Goal: Task Accomplishment & Management: Manage account settings

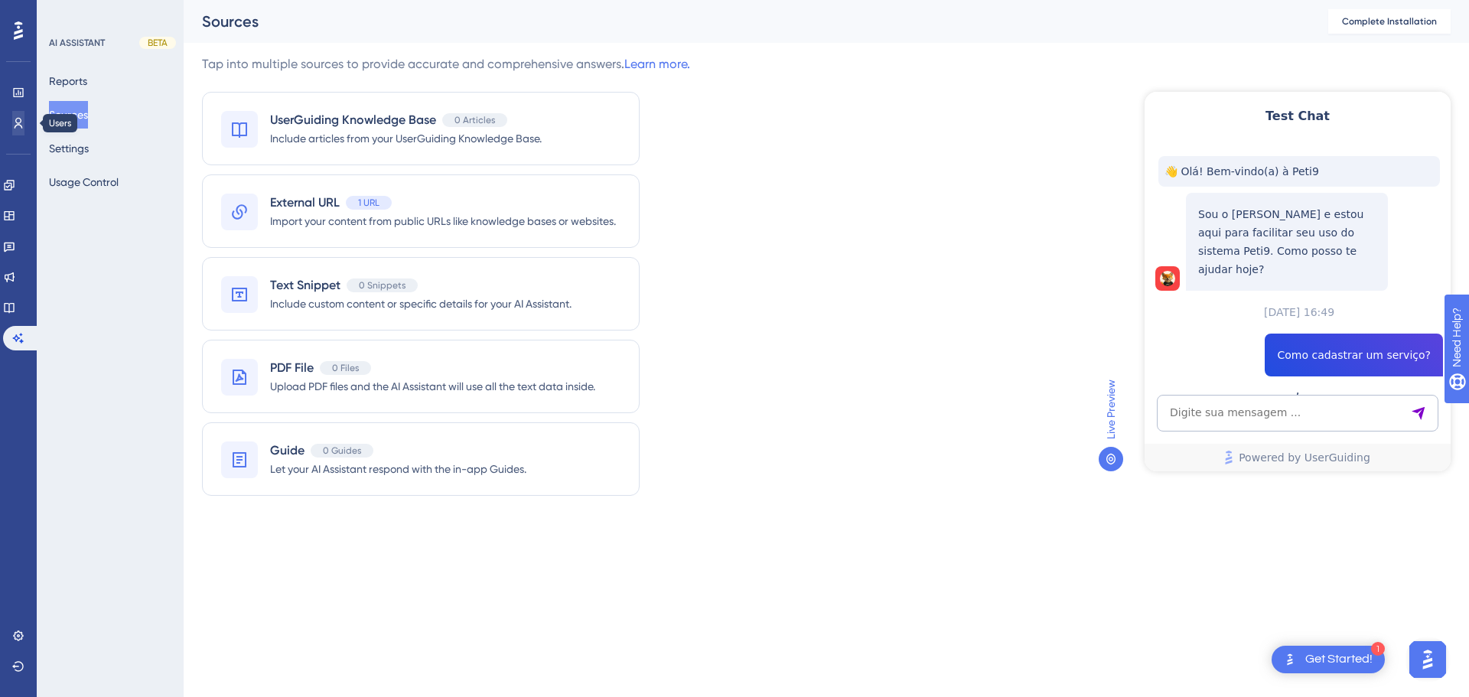
scroll to position [177, 0]
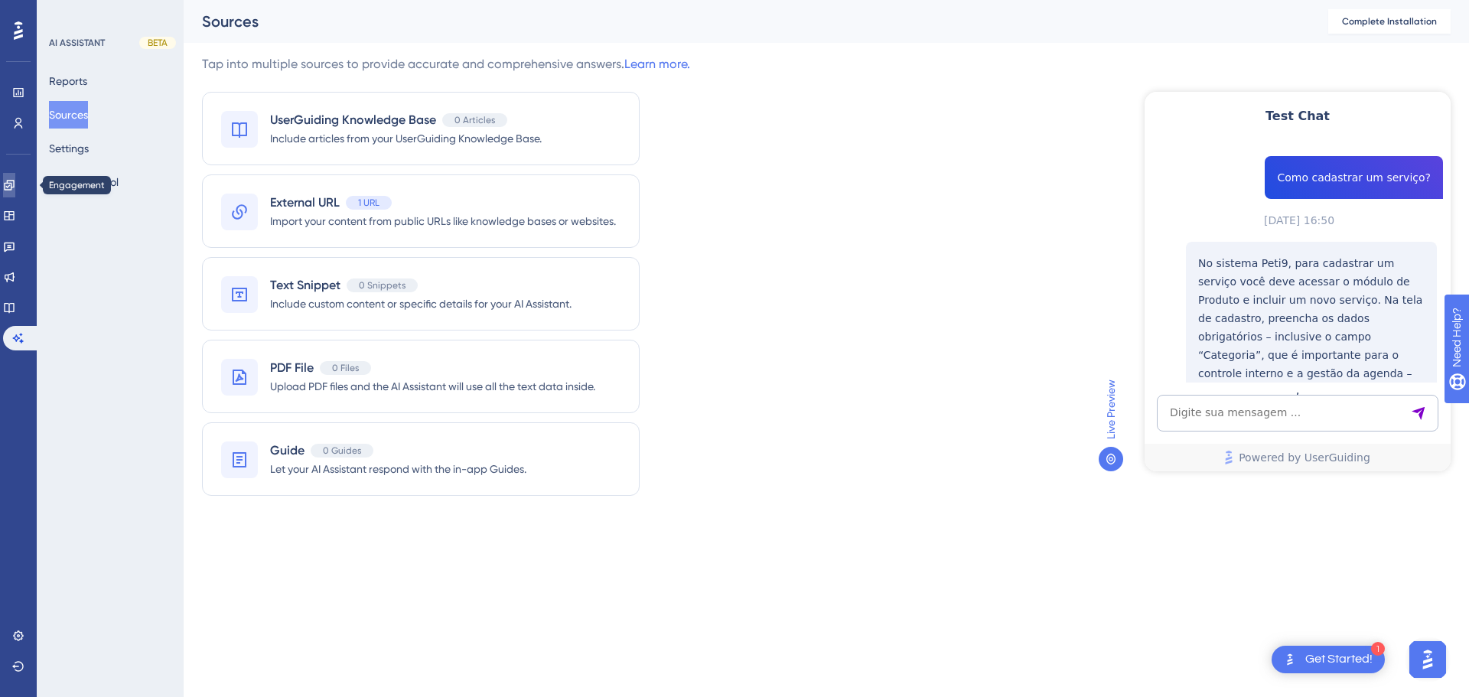
drag, startPoint x: 13, startPoint y: 181, endPoint x: 169, endPoint y: 212, distance: 159.2
click at [13, 181] on icon at bounding box center [9, 185] width 12 height 12
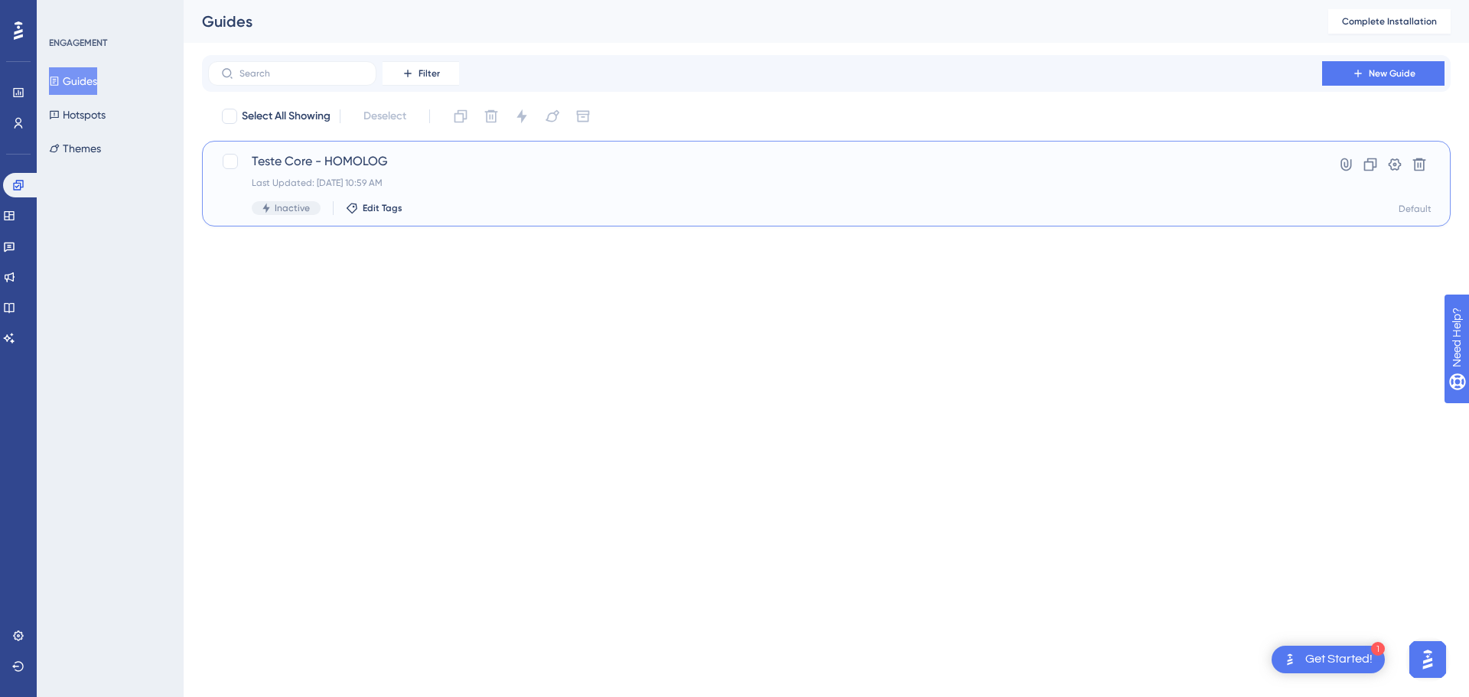
click at [340, 170] on span "Teste Core - HOMOLOG" at bounding box center [765, 161] width 1027 height 18
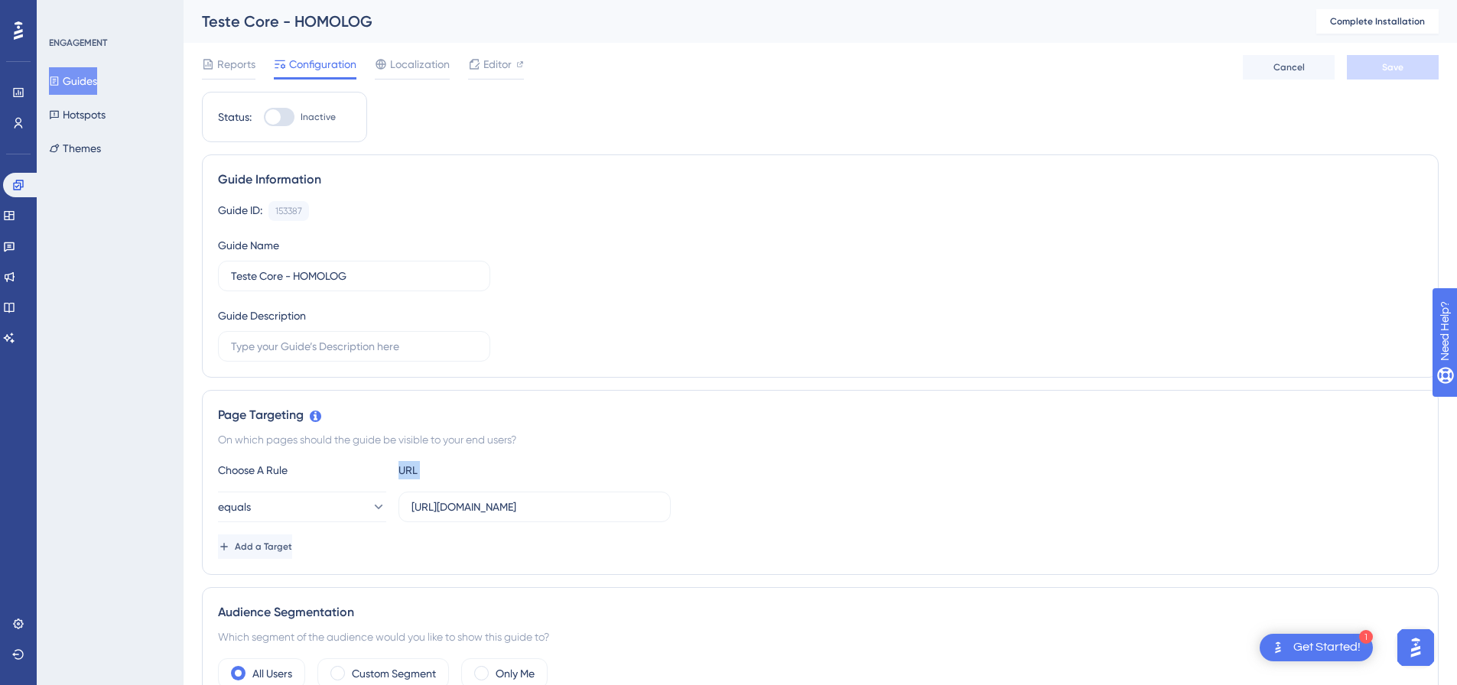
drag, startPoint x: 614, startPoint y: 496, endPoint x: 383, endPoint y: 459, distance: 234.0
click at [383, 459] on div "Page Targeting On which pages should the guide be visible to your end users? Ch…" at bounding box center [820, 482] width 1237 height 185
copy div "URL equals"
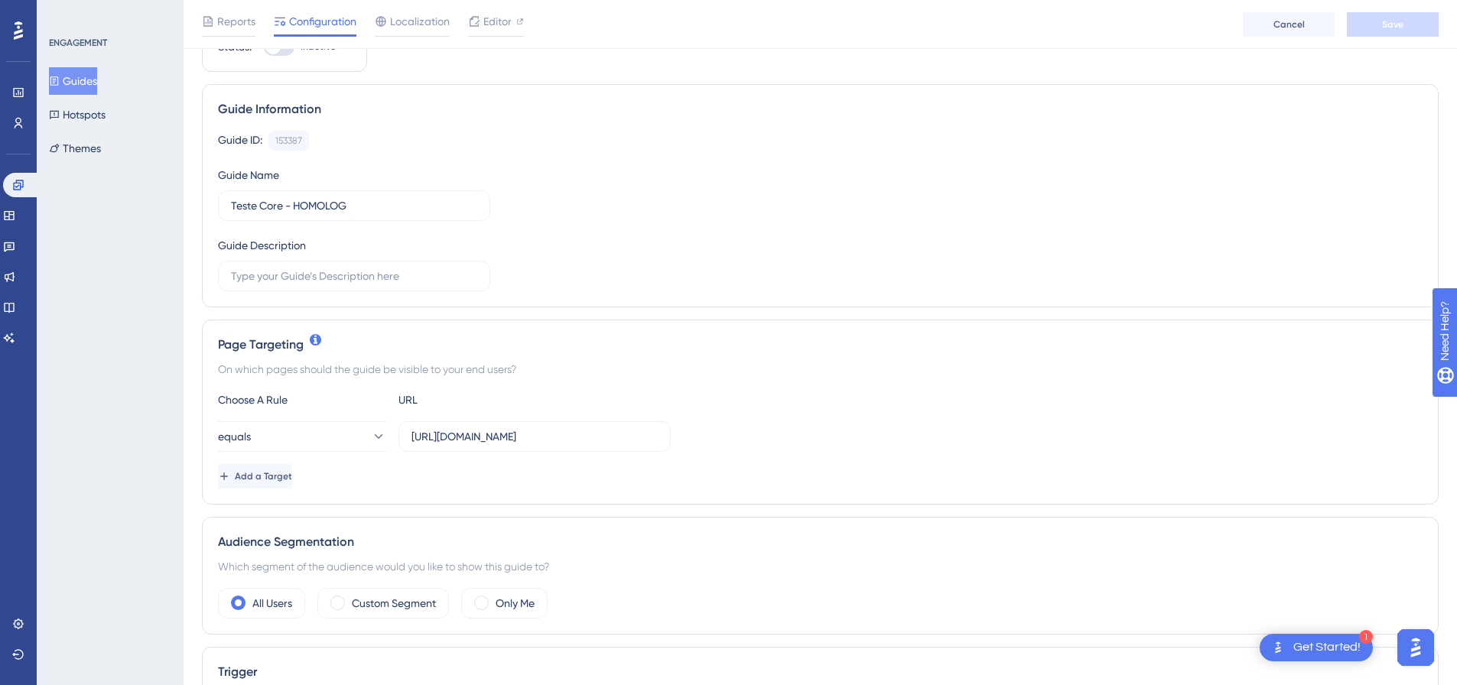
click at [685, 461] on div "Choose A Rule URL equals [URL][DOMAIN_NAME] Add a Target" at bounding box center [820, 440] width 1205 height 98
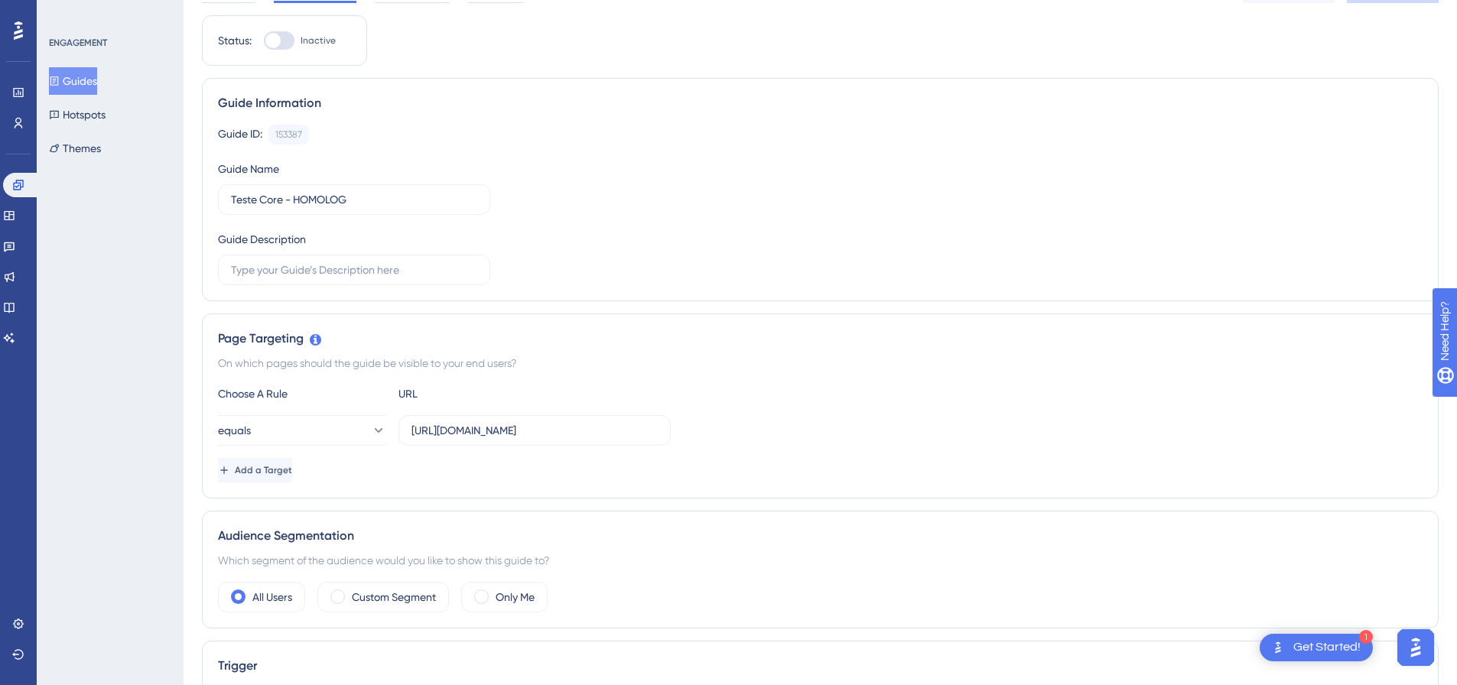
scroll to position [0, 0]
